Goal: Information Seeking & Learning: Learn about a topic

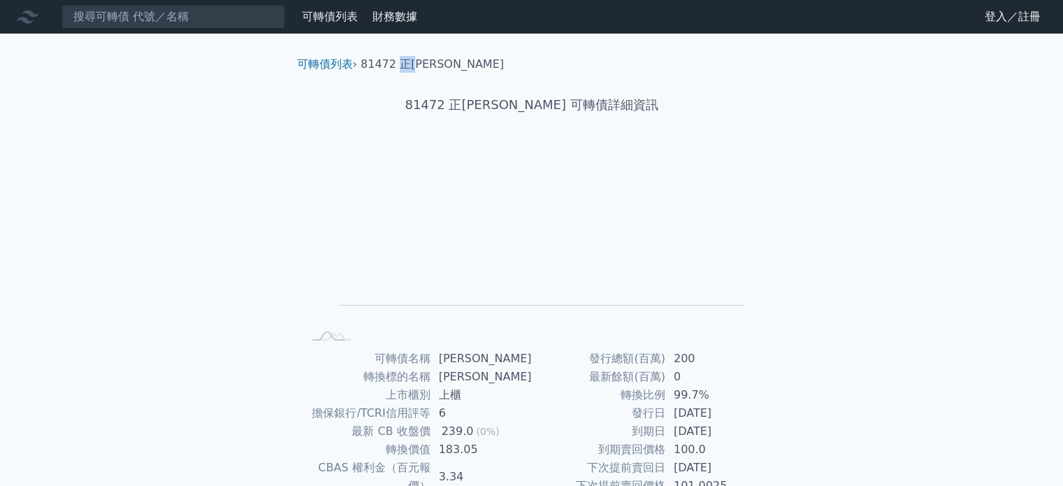
drag, startPoint x: 417, startPoint y: 61, endPoint x: 400, endPoint y: 63, distance: 17.6
click at [400, 63] on li "81472 正[PERSON_NAME]" at bounding box center [432, 64] width 143 height 17
copy li "[PERSON_NAME]"
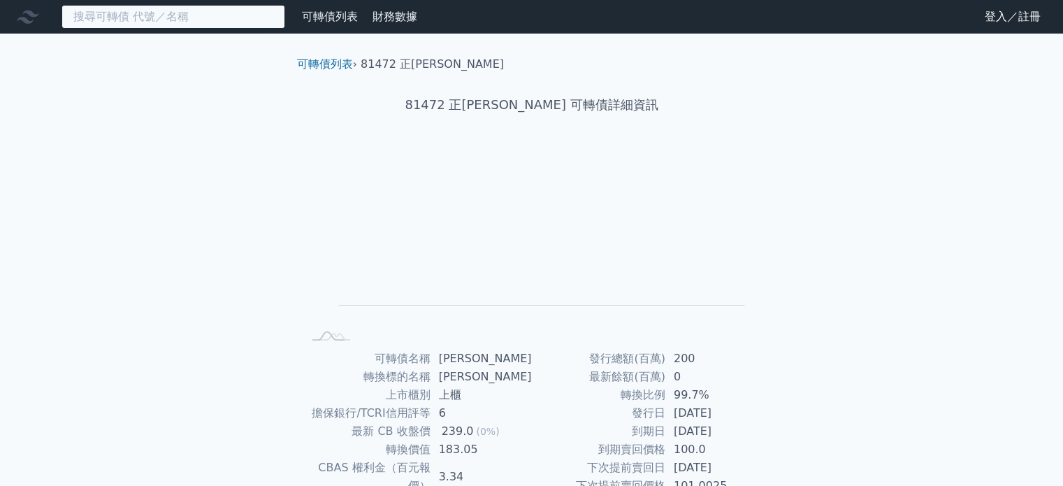
click at [191, 17] on input at bounding box center [174, 17] width 224 height 24
paste input "[PERSON_NAME]"
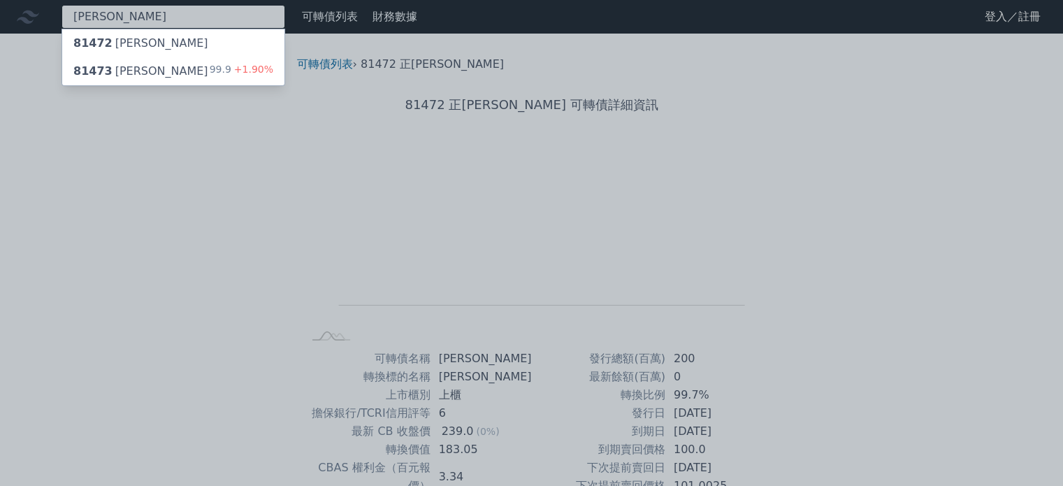
type input "[PERSON_NAME]"
click at [185, 72] on div "81473 正淩三 99.9 +1.90%" at bounding box center [173, 71] width 222 height 28
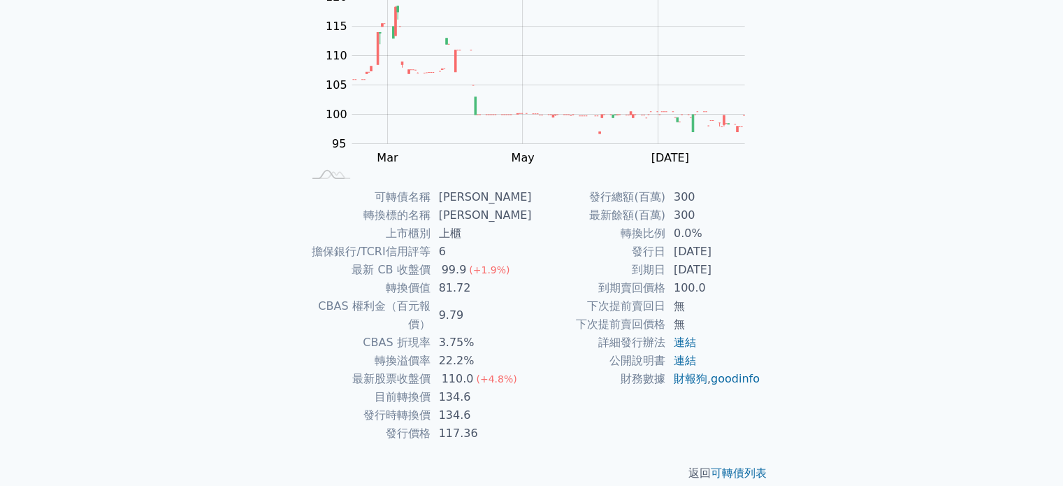
scroll to position [161, 0]
click at [883, 335] on div "可轉債列表 財務數據 可轉債列表 財務數據 登入／註冊 登入／註冊 可轉債列表 › 81473 正[PERSON_NAME] 81473 正淩三 可轉債詳細資…" at bounding box center [531, 171] width 1063 height 665
drag, startPoint x: 890, startPoint y: 386, endPoint x: 892, endPoint y: 393, distance: 7.1
click at [890, 387] on div "可轉債列表 財務數據 可轉債列表 財務數據 登入／註冊 登入／註冊 可轉債列表 › 81473 正[PERSON_NAME] 81473 正淩三 可轉債詳細資…" at bounding box center [531, 171] width 1063 height 665
click at [896, 433] on div "可轉債列表 財務數據 可轉債列表 財務數據 登入／註冊 登入／註冊 可轉債列表 › 81473 正[PERSON_NAME] 81473 正淩三 可轉債詳細資…" at bounding box center [531, 171] width 1063 height 665
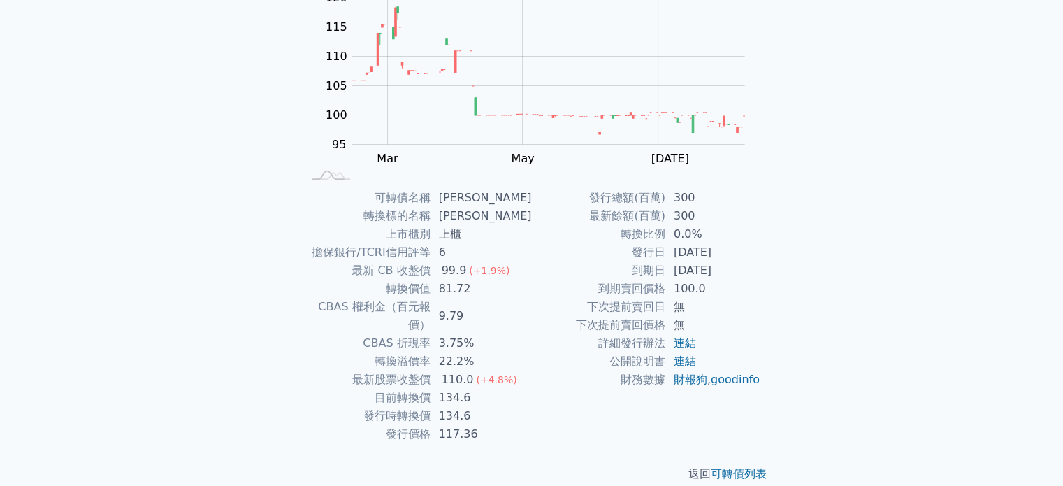
click at [301, 296] on div "可轉債名稱 正[PERSON_NAME] 轉換標的名稱 正淩 上市櫃別 上櫃 擔保銀行/TCRI信用評等 6 最新 CB 收盤價 99.9 (+1.9%) 轉…" at bounding box center [532, 316] width 492 height 254
click at [252, 229] on div "可轉債列表 財務數據 可轉債列表 財務數據 登入／註冊 登入／註冊 可轉債列表 › 81473 正[PERSON_NAME] 81473 正淩三 可轉債詳細資…" at bounding box center [531, 171] width 1063 height 665
click at [205, 203] on div "可轉債列表 財務數據 可轉債列表 財務數據 登入／註冊 登入／註冊 可轉債列表 › 81473 正[PERSON_NAME] 81473 正淩三 可轉債詳細資…" at bounding box center [531, 171] width 1063 height 665
click at [362, 465] on p "返回 可轉債列表" at bounding box center [532, 473] width 492 height 17
click at [509, 425] on td "117.36" at bounding box center [481, 434] width 101 height 18
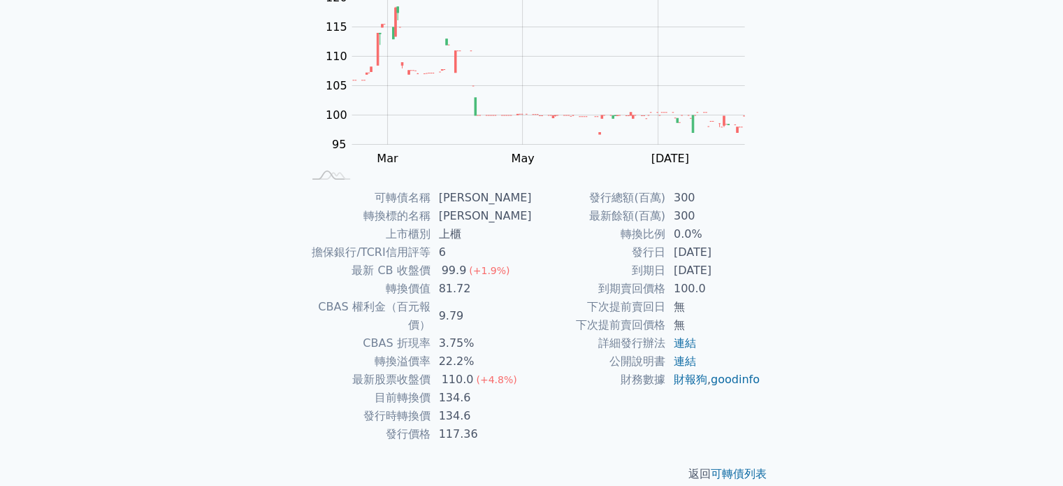
drag, startPoint x: 528, startPoint y: 377, endPoint x: 537, endPoint y: 332, distance: 45.6
click at [530, 369] on tbody "可轉債名稱 正[PERSON_NAME] 轉換標的名稱 正淩 上市櫃別 上櫃 擔保銀行/TCRI信用評等 6 最新 CB 收盤價 99.9 (+1.9%) 轉…" at bounding box center [417, 316] width 229 height 254
click at [540, 328] on td "下次提前賣回價格" at bounding box center [598, 325] width 133 height 18
click at [544, 291] on td "到期賣回價格" at bounding box center [598, 289] width 133 height 18
click at [549, 248] on td "發行日" at bounding box center [598, 252] width 133 height 18
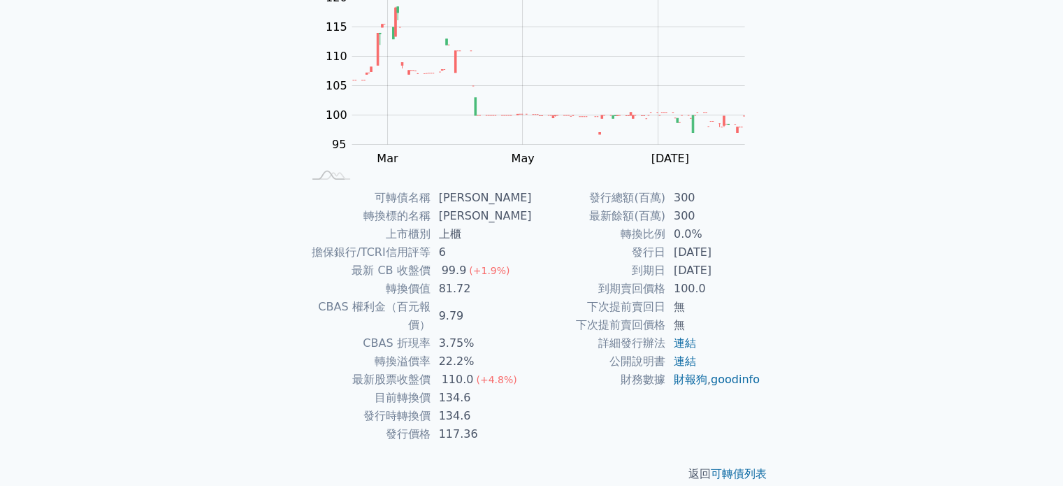
click at [548, 231] on td "轉換比例" at bounding box center [598, 234] width 133 height 18
click at [546, 215] on td "最新餘額(百萬)" at bounding box center [598, 216] width 133 height 18
click at [548, 237] on td "轉換比例" at bounding box center [598, 234] width 133 height 18
drag, startPoint x: 588, startPoint y: 192, endPoint x: 667, endPoint y: 240, distance: 92.2
click at [653, 226] on tbody "發行總額(百萬) 300 最新餘額(百萬) 300 轉換比例 0.0% 發行日 [DATE] 到期日 [DATE] 到期賣回價格 100.0 下次提前賣回日 …" at bounding box center [646, 289] width 229 height 200
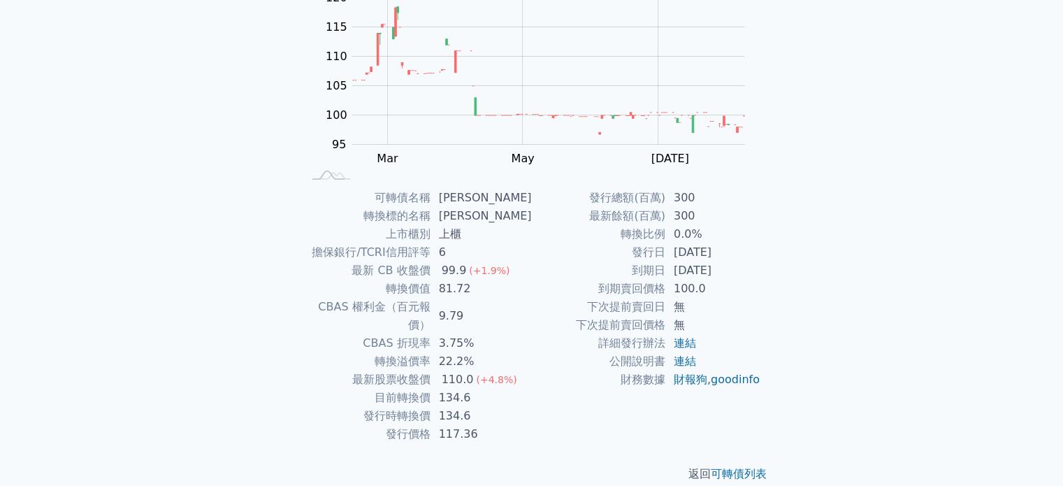
click at [668, 240] on td "0.0%" at bounding box center [713, 234] width 96 height 18
drag, startPoint x: 463, startPoint y: 254, endPoint x: 412, endPoint y: 251, distance: 51.1
click at [412, 251] on tr "擔保銀行/TCRI信用評等 6" at bounding box center [417, 252] width 229 height 18
drag, startPoint x: 382, startPoint y: 263, endPoint x: 375, endPoint y: 265, distance: 7.8
click at [380, 264] on td "最新 CB 收盤價" at bounding box center [367, 270] width 128 height 18
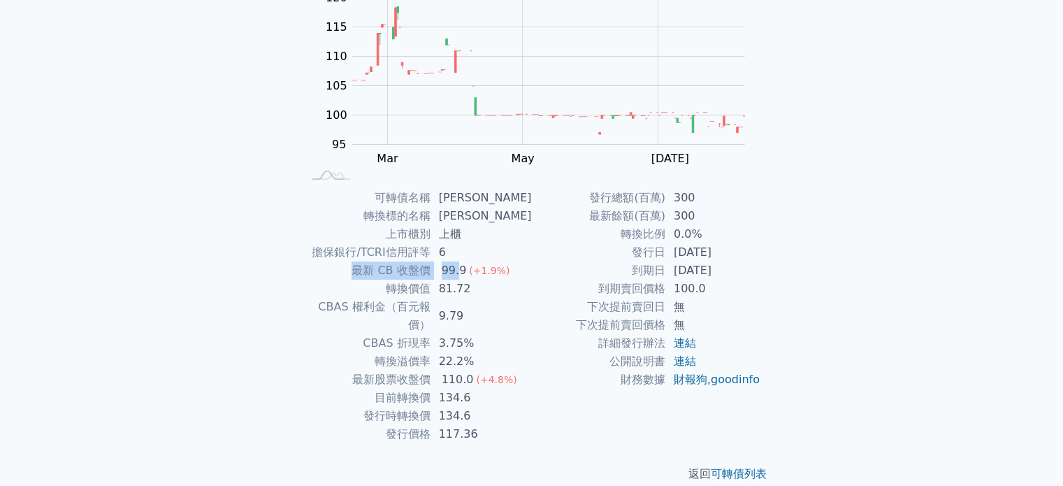
drag, startPoint x: 349, startPoint y: 262, endPoint x: 462, endPoint y: 268, distance: 113.4
click at [462, 268] on tr "最新 CB 收盤價 99.9 (+1.9%)" at bounding box center [417, 270] width 229 height 18
click at [461, 273] on div "99.9" at bounding box center [454, 270] width 31 height 18
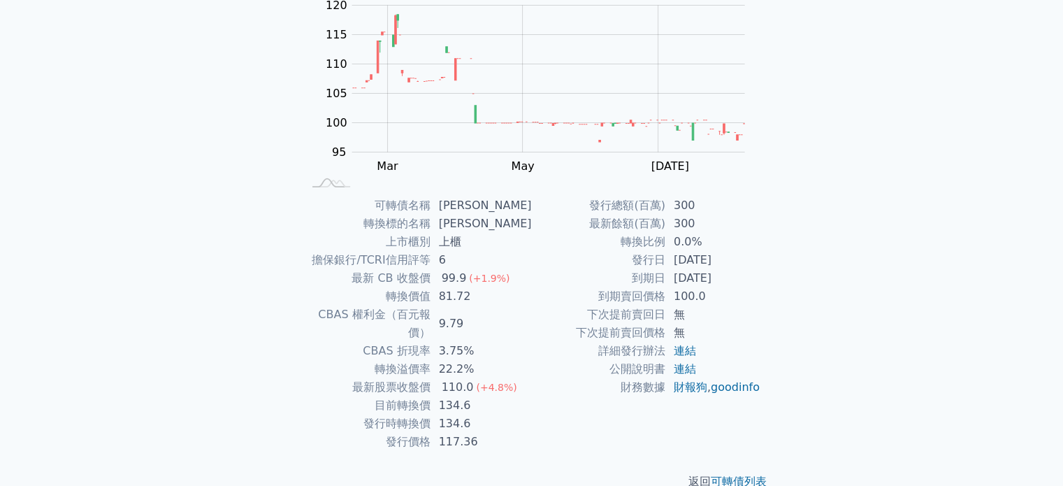
scroll to position [161, 0]
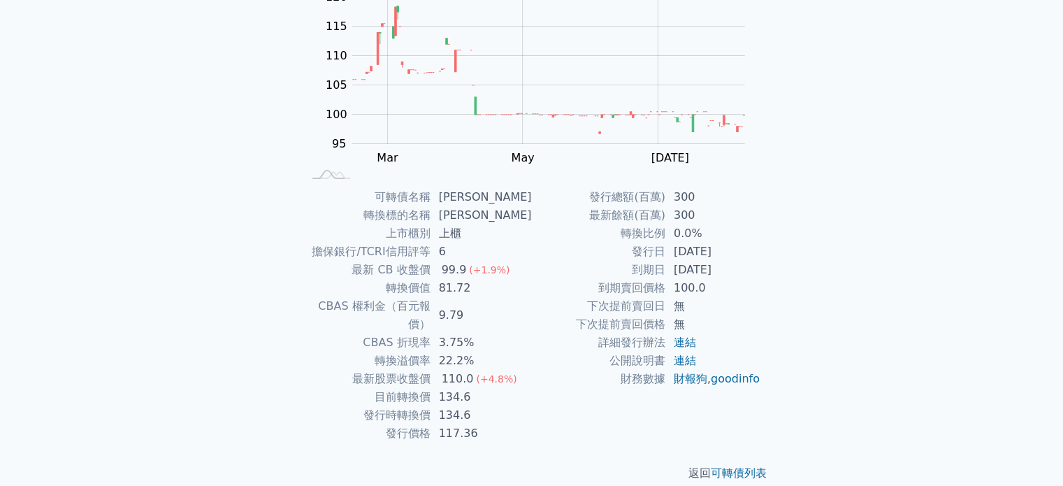
click at [453, 292] on td "81.72" at bounding box center [481, 288] width 101 height 18
click at [468, 288] on td "81.72" at bounding box center [481, 288] width 101 height 18
click at [472, 288] on td "81.72" at bounding box center [481, 288] width 101 height 18
click at [467, 288] on td "81.72" at bounding box center [481, 288] width 101 height 18
drag, startPoint x: 389, startPoint y: 287, endPoint x: 477, endPoint y: 281, distance: 88.3
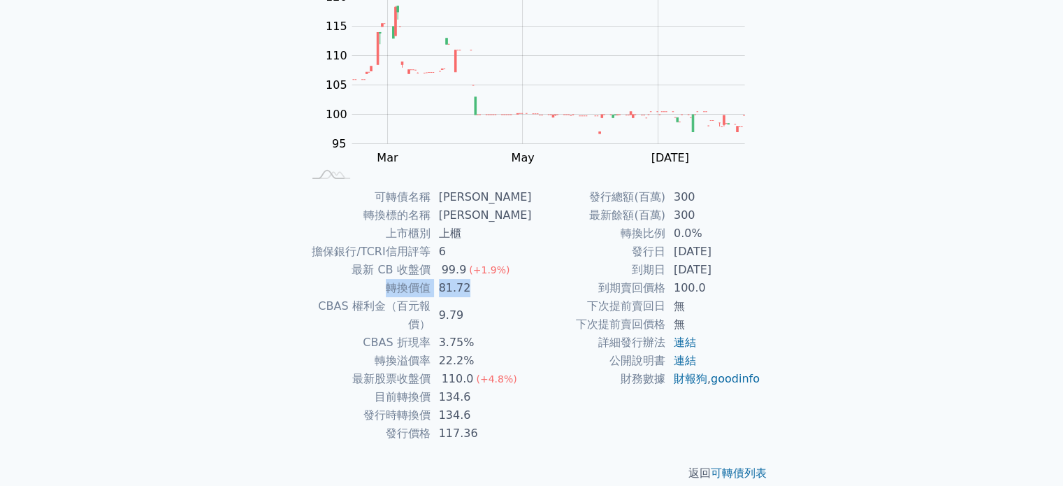
click at [477, 281] on tr "轉換價值 81.72" at bounding box center [417, 288] width 229 height 18
